Goal: Information Seeking & Learning: Learn about a topic

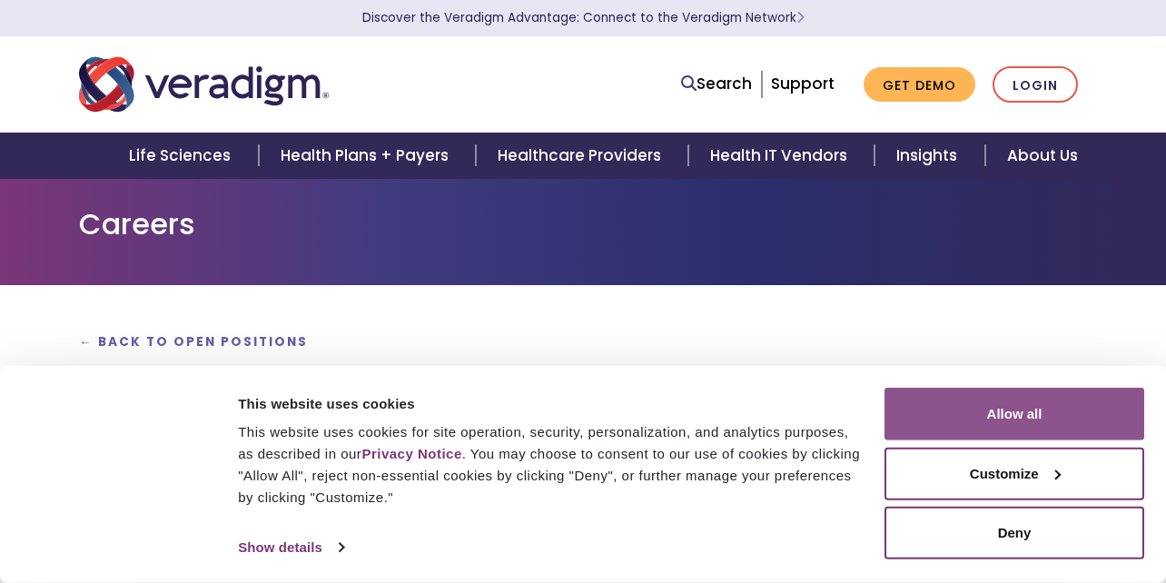
click at [968, 411] on button "Allow all" at bounding box center [1014, 414] width 260 height 53
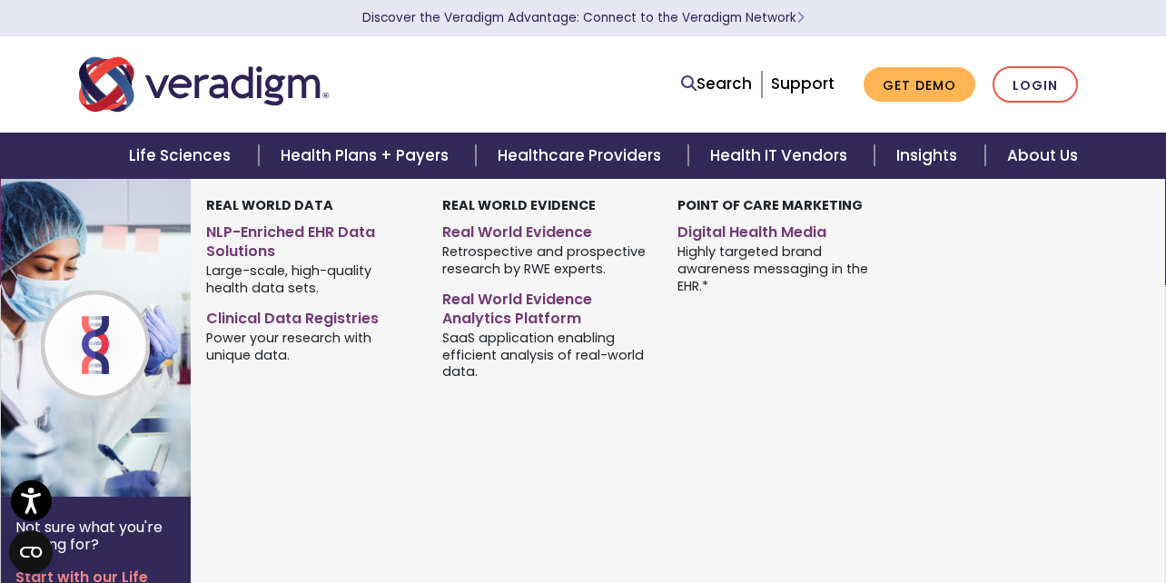
click at [176, 520] on div "Not sure what you're looking for? Start with our Life Sciences overview" at bounding box center [96, 561] width 190 height 128
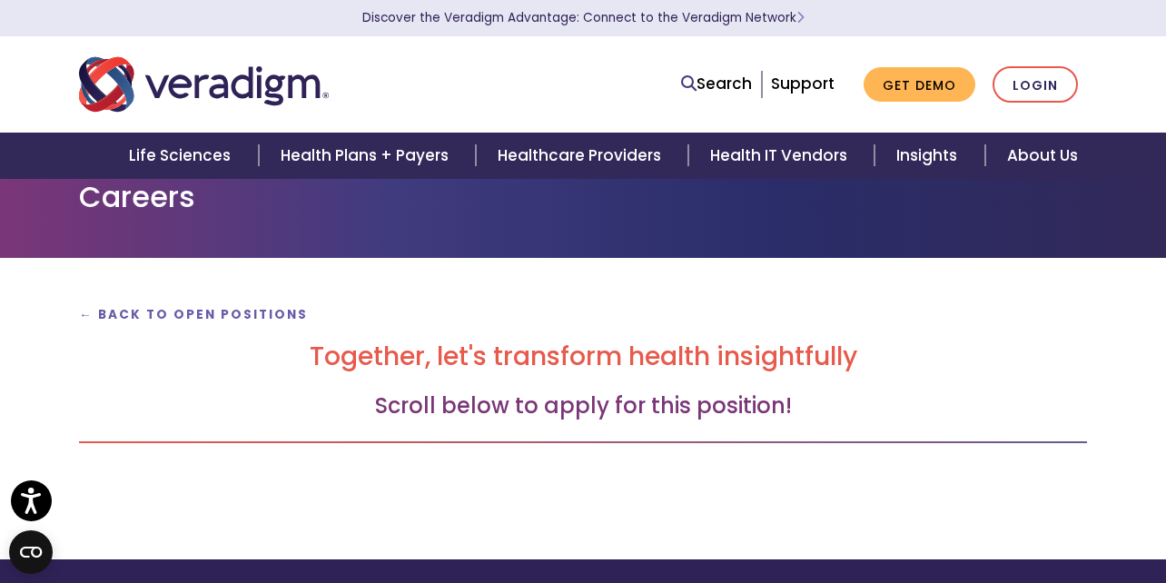
scroll to position [9, 0]
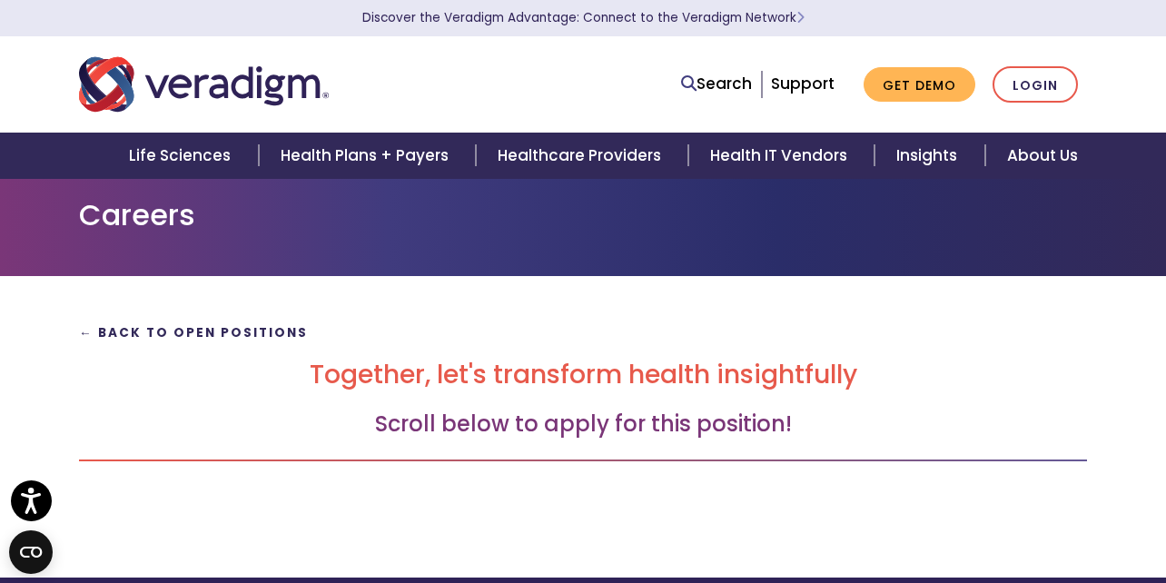
click at [155, 333] on strong "← Back to Open Positions" at bounding box center [193, 332] width 229 height 17
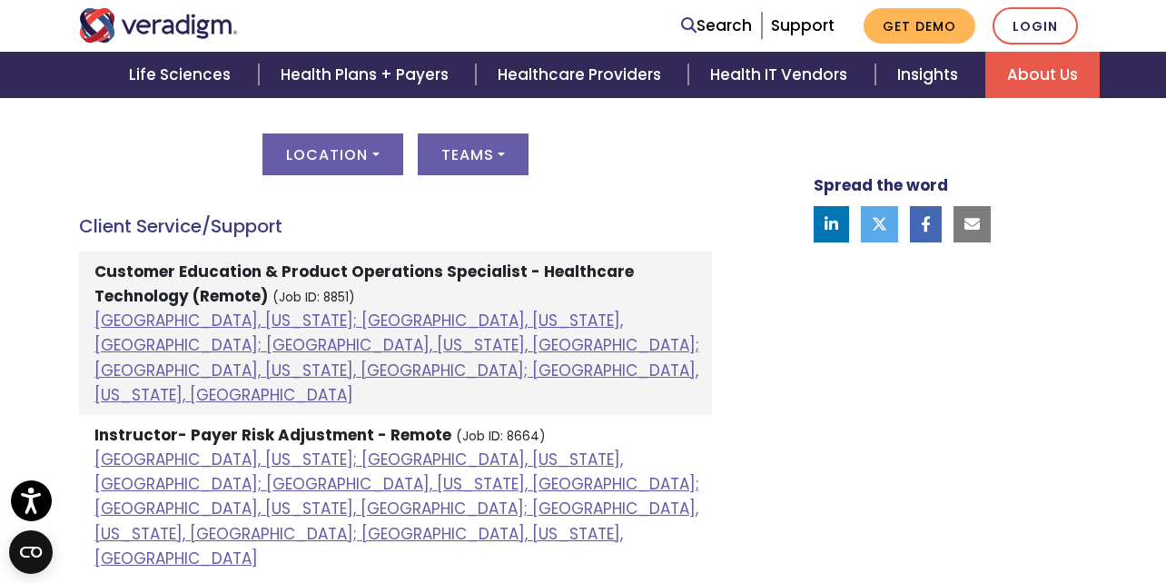
scroll to position [994, 0]
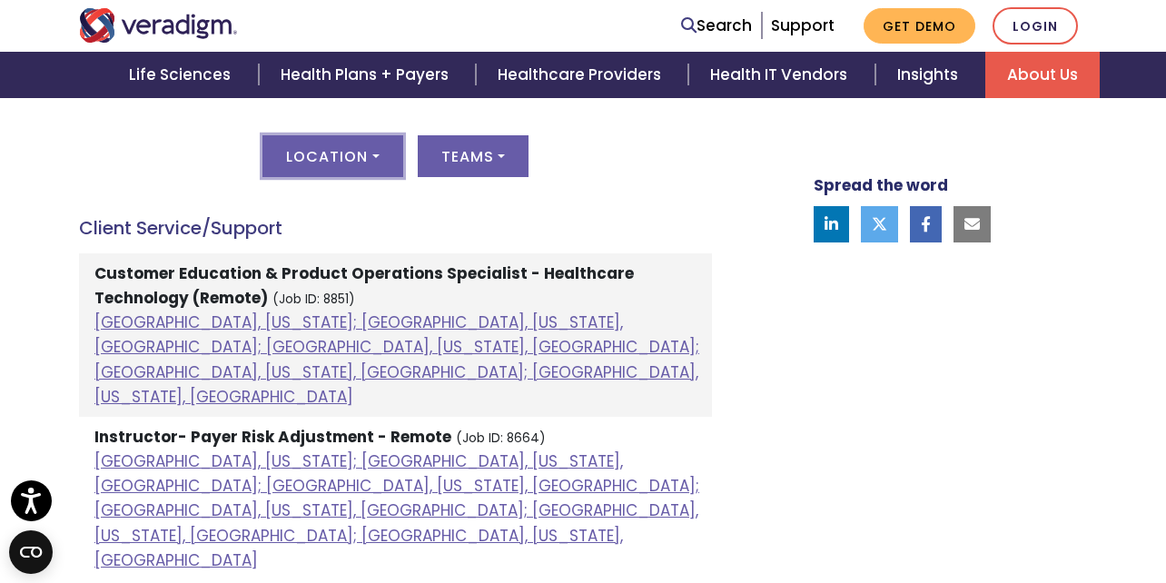
click at [369, 163] on button "Location" at bounding box center [332, 156] width 140 height 42
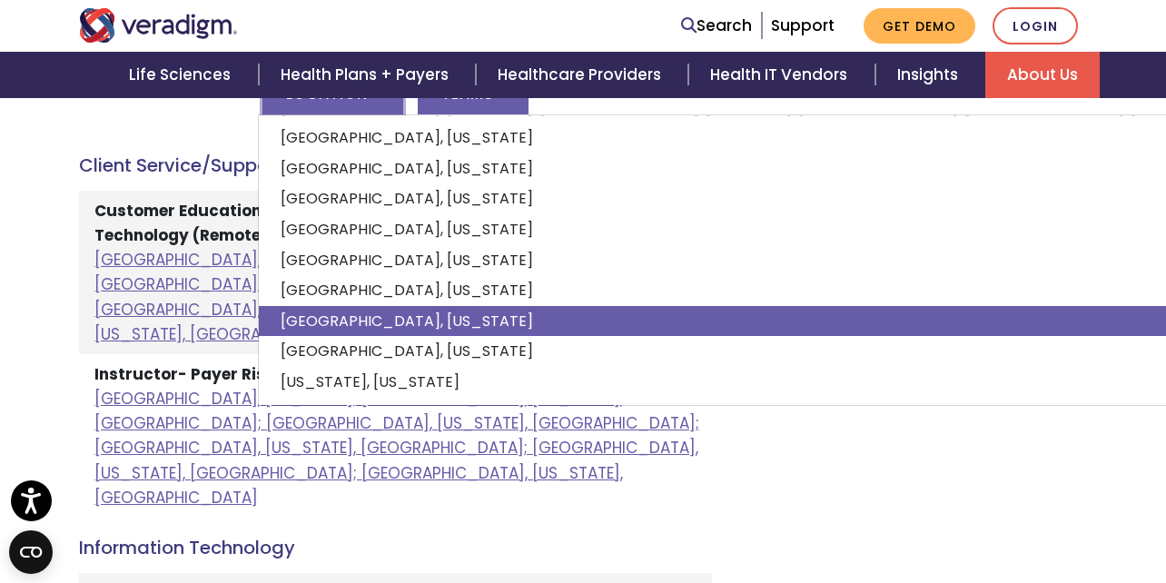
scroll to position [196, 0]
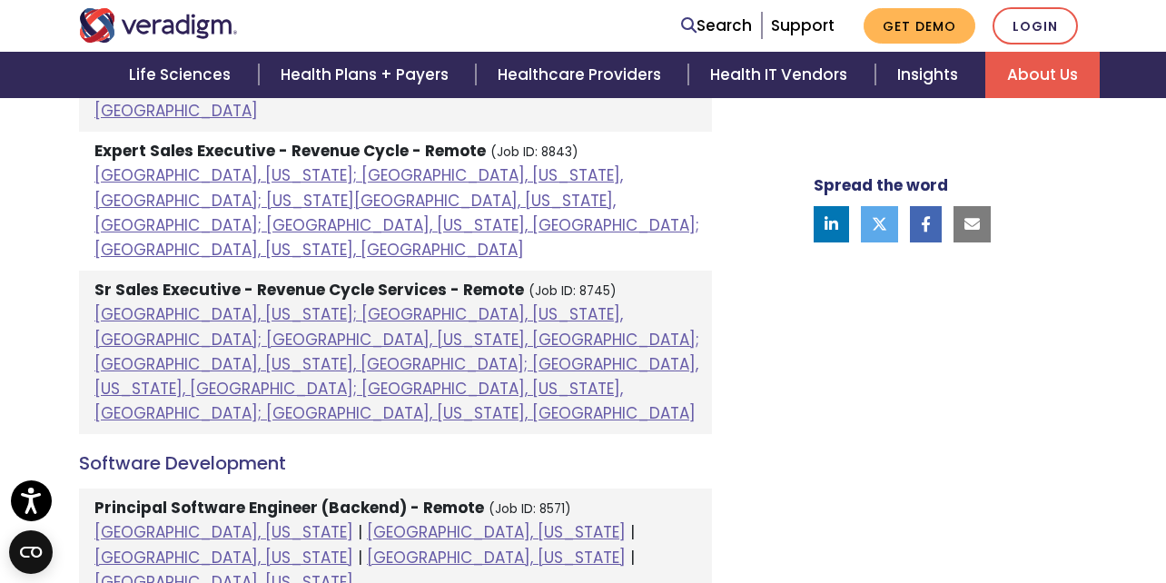
scroll to position [2017, 0]
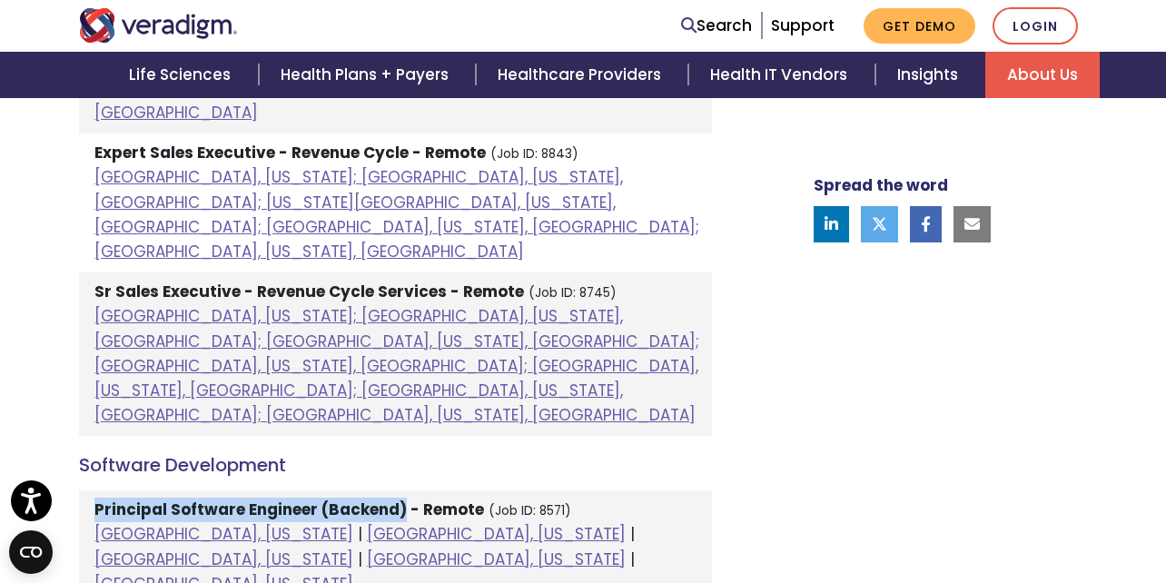
drag, startPoint x: 96, startPoint y: 213, endPoint x: 400, endPoint y: 210, distance: 304.2
click at [400, 490] on li "Principal Software Engineer (Backend) - Remote (Job ID: 8571) Chicago, Illinois…" at bounding box center [395, 547] width 633 height 114
copy strong "Principal Software Engineer (Backend)"
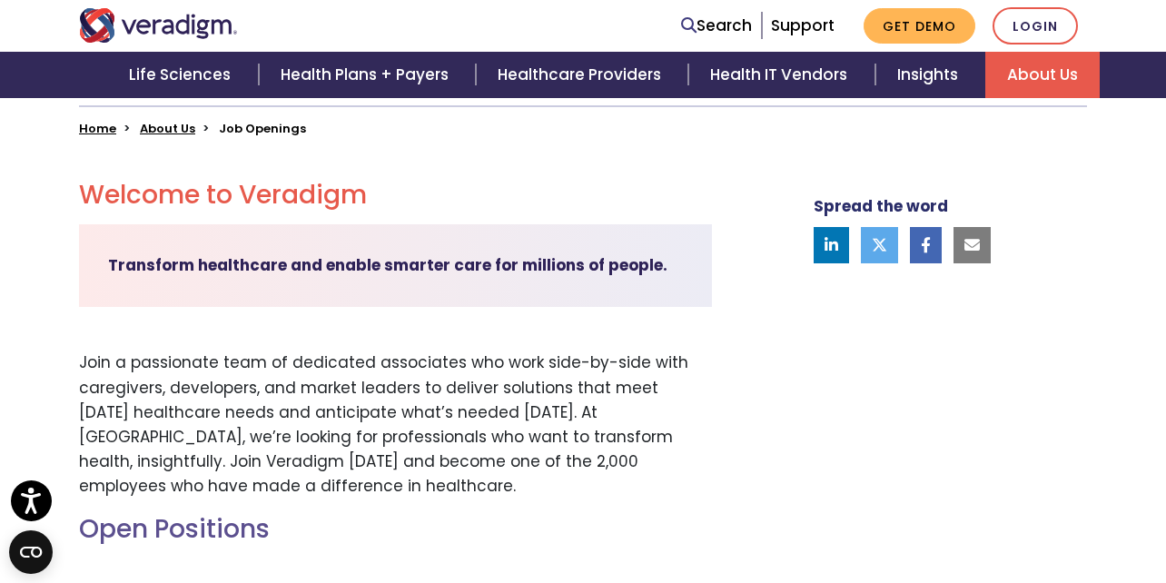
scroll to position [444, 0]
drag, startPoint x: 239, startPoint y: 189, endPoint x: 360, endPoint y: 199, distance: 121.2
click at [360, 199] on h2 "Welcome to Veradigm" at bounding box center [395, 196] width 633 height 31
copy h2 "Veradigm"
